Goal: Communication & Community: Answer question/provide support

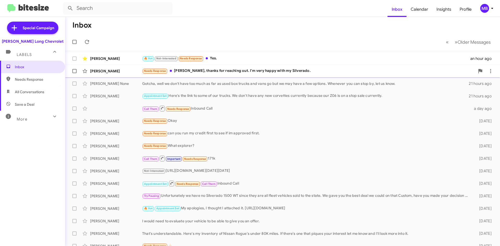
click at [339, 68] on div "Needs Response [PERSON_NAME], thanks for reaching out. I'm very happy with my S…" at bounding box center [308, 71] width 333 height 6
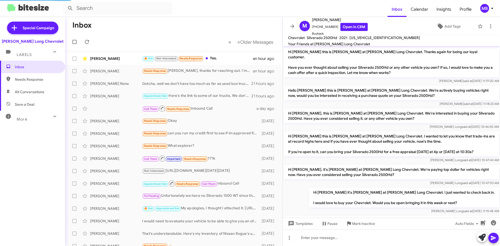
scroll to position [169, 0]
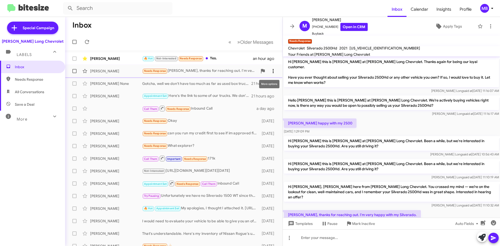
click at [270, 71] on icon at bounding box center [273, 71] width 6 height 6
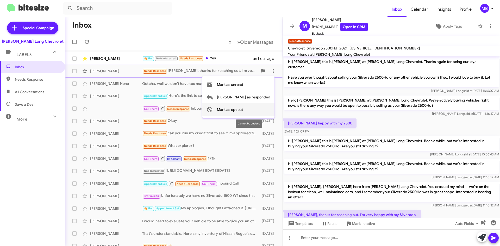
click at [267, 111] on button "Mark as opt out" at bounding box center [238, 109] width 72 height 12
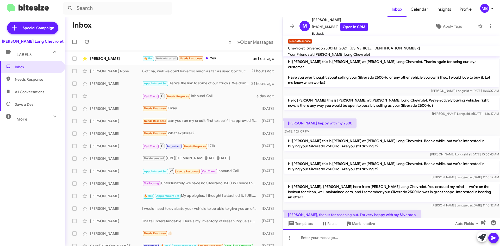
click at [315, 238] on div at bounding box center [391, 237] width 217 height 17
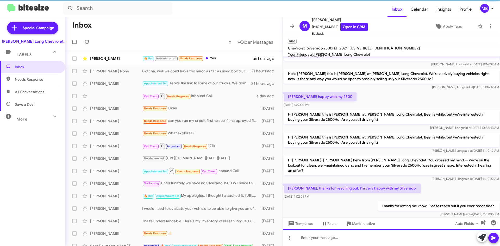
scroll to position [199, 0]
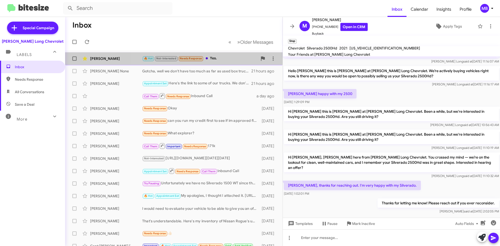
click at [219, 58] on div "🔥 Hot Not-Interested Needs Response Yes." at bounding box center [199, 58] width 115 height 6
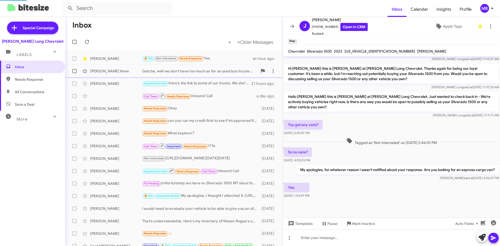
scroll to position [154, 0]
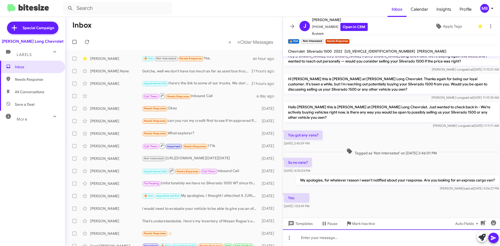
click at [316, 240] on div at bounding box center [391, 237] width 217 height 17
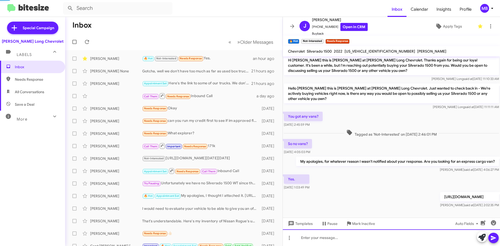
scroll to position [173, 0]
